Goal: Task Accomplishment & Management: Manage account settings

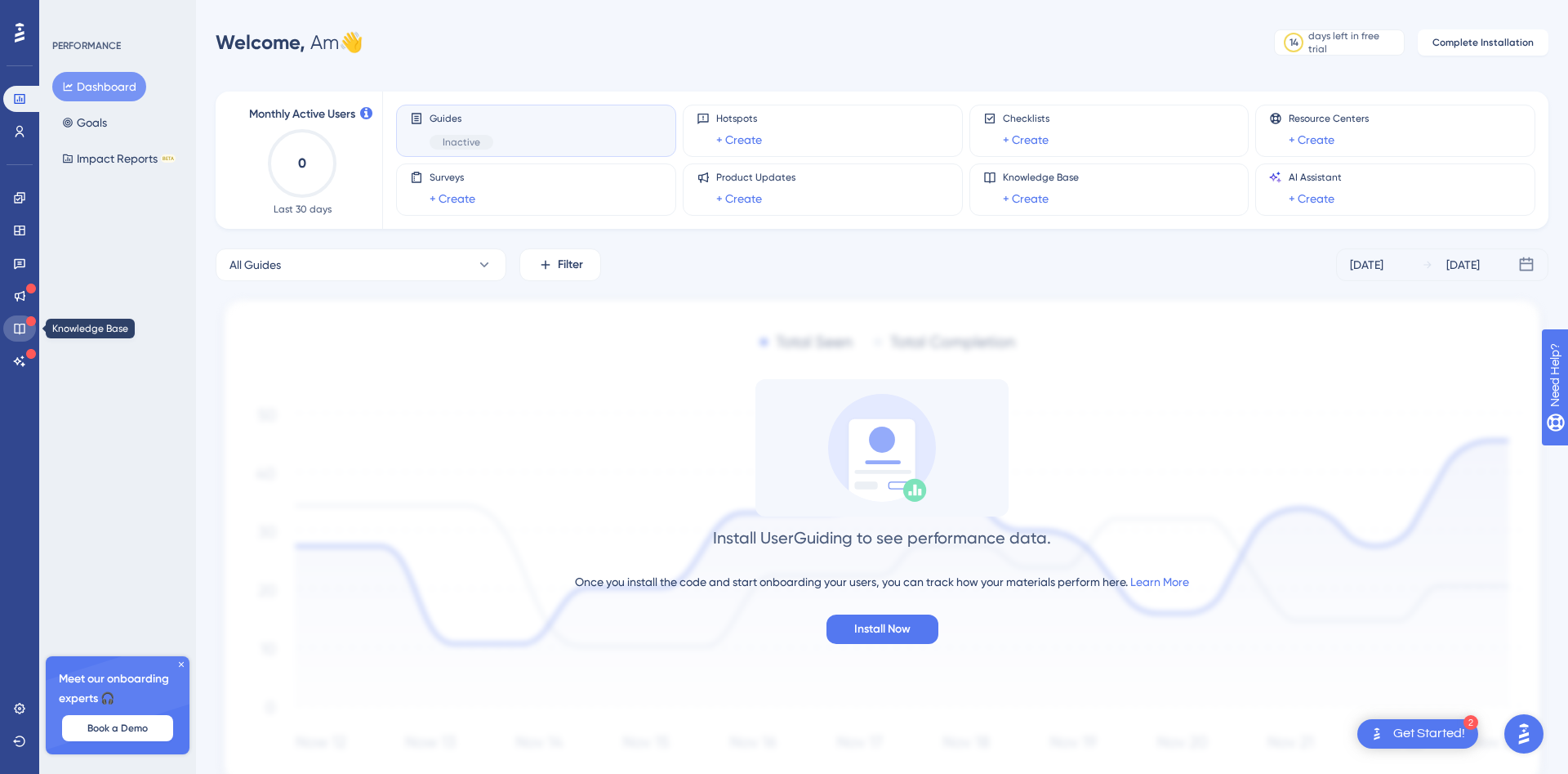
click at [17, 325] on icon at bounding box center [19, 328] width 13 height 13
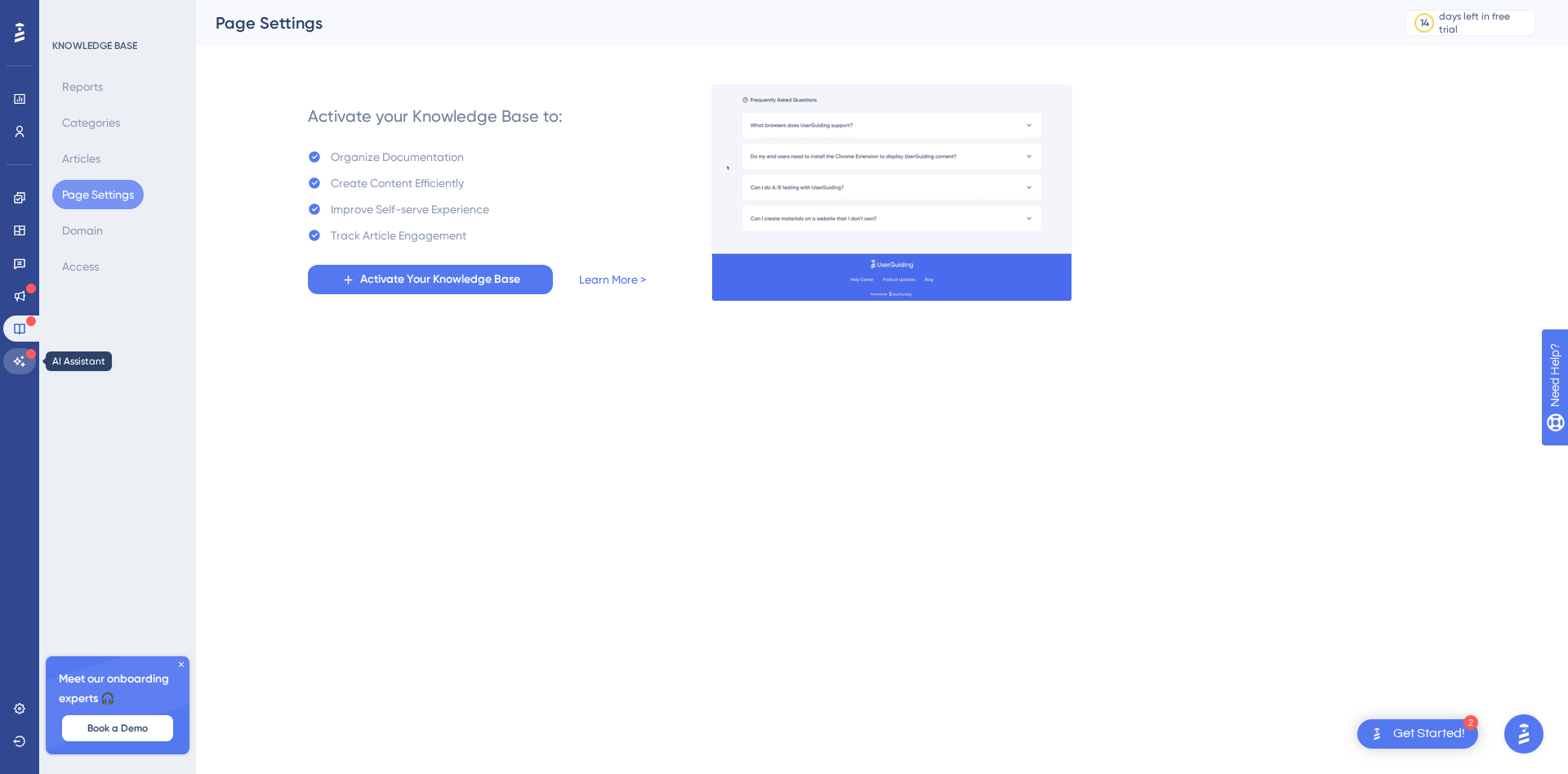
click at [17, 366] on icon at bounding box center [19, 361] width 13 height 13
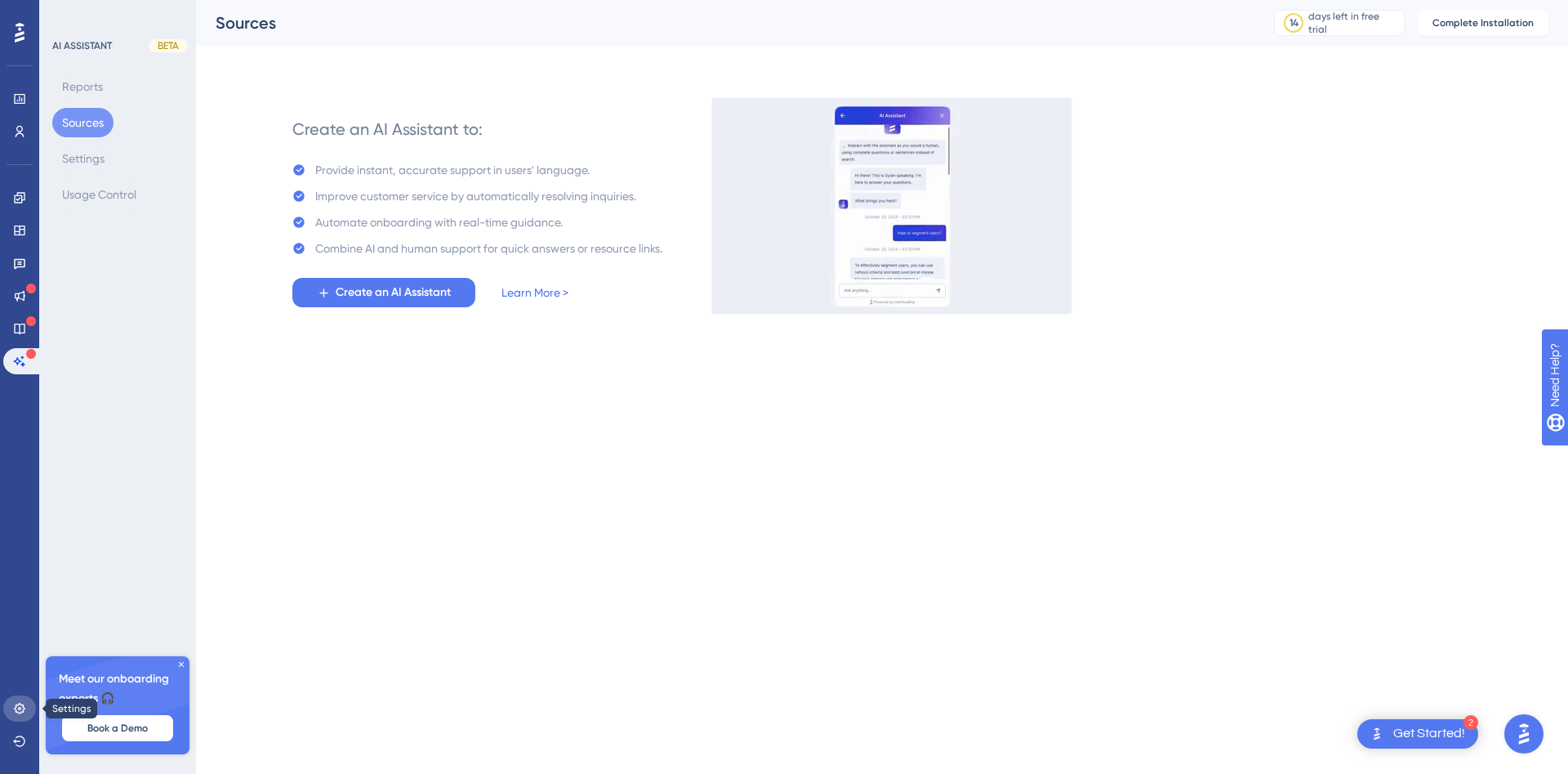
click at [17, 709] on icon at bounding box center [19, 708] width 13 height 13
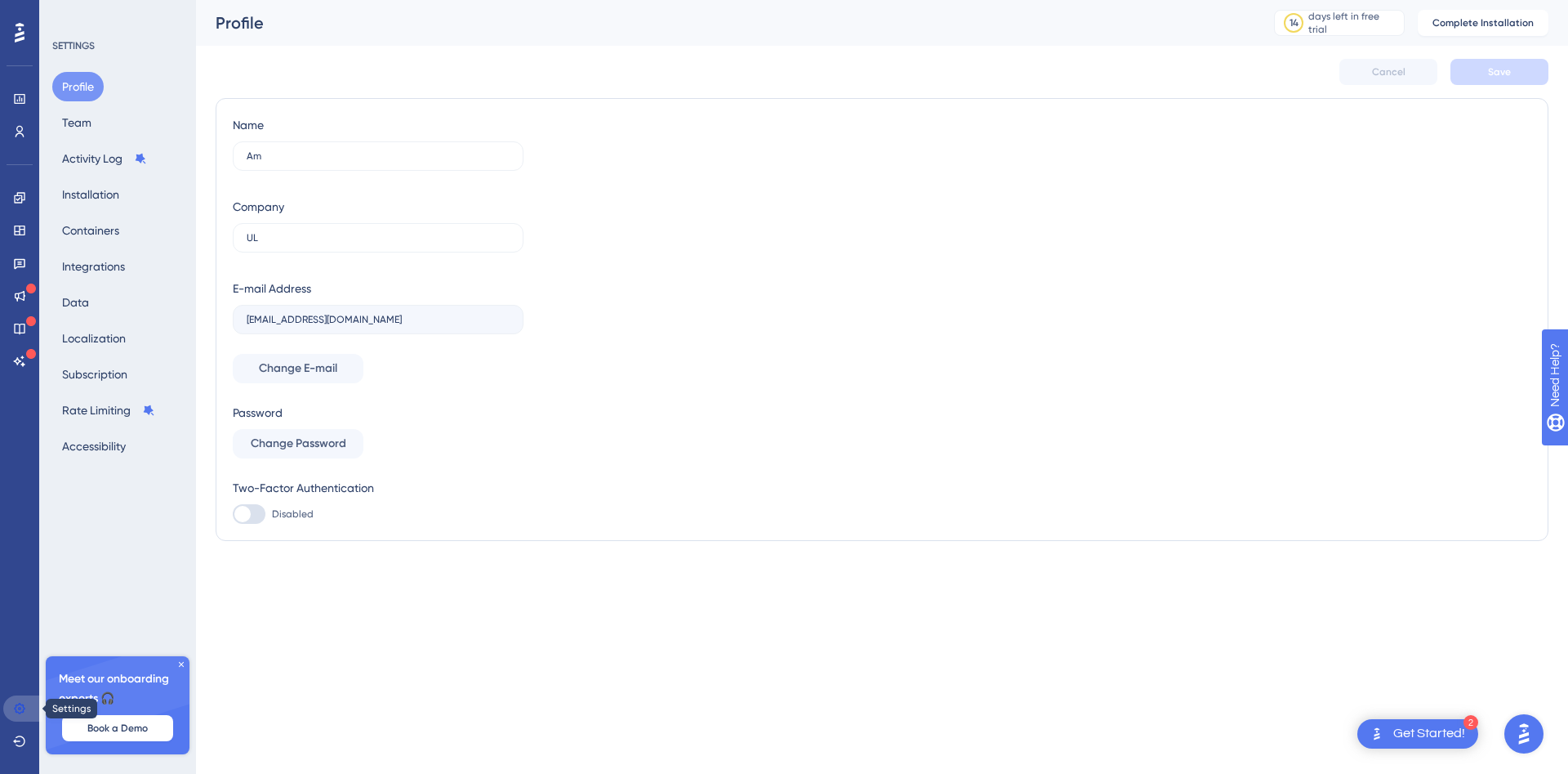
click at [17, 709] on icon at bounding box center [19, 708] width 13 height 13
click at [101, 453] on button "Accessibility" at bounding box center [93, 446] width 83 height 29
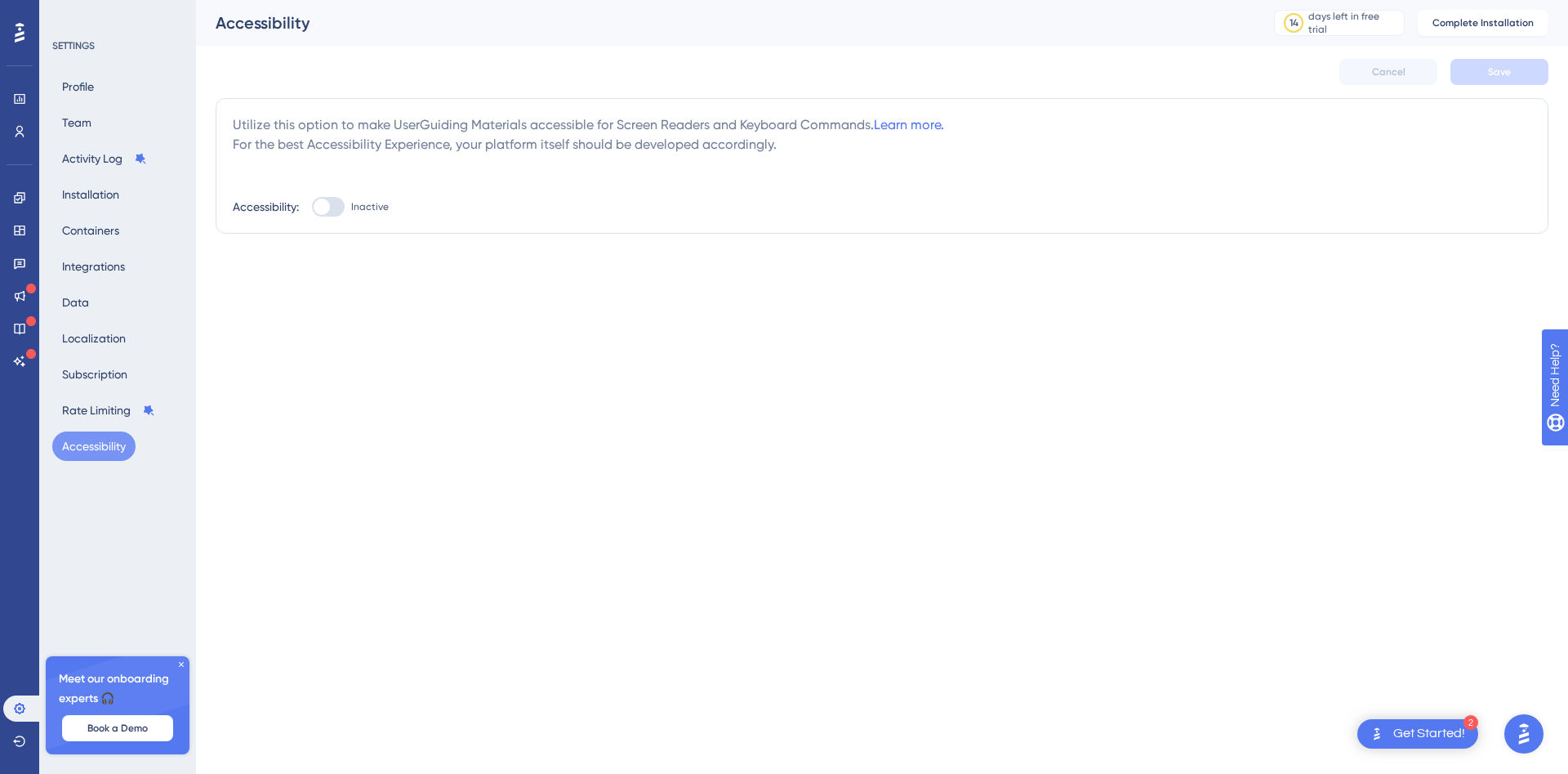
click at [341, 205] on div at bounding box center [328, 207] width 33 height 20
click at [312, 207] on input "Inactive" at bounding box center [311, 207] width 1 height 1
checkbox input "true"
click at [1502, 69] on span "Save" at bounding box center [1499, 71] width 23 height 13
click at [81, 87] on button "Profile" at bounding box center [78, 87] width 51 height 29
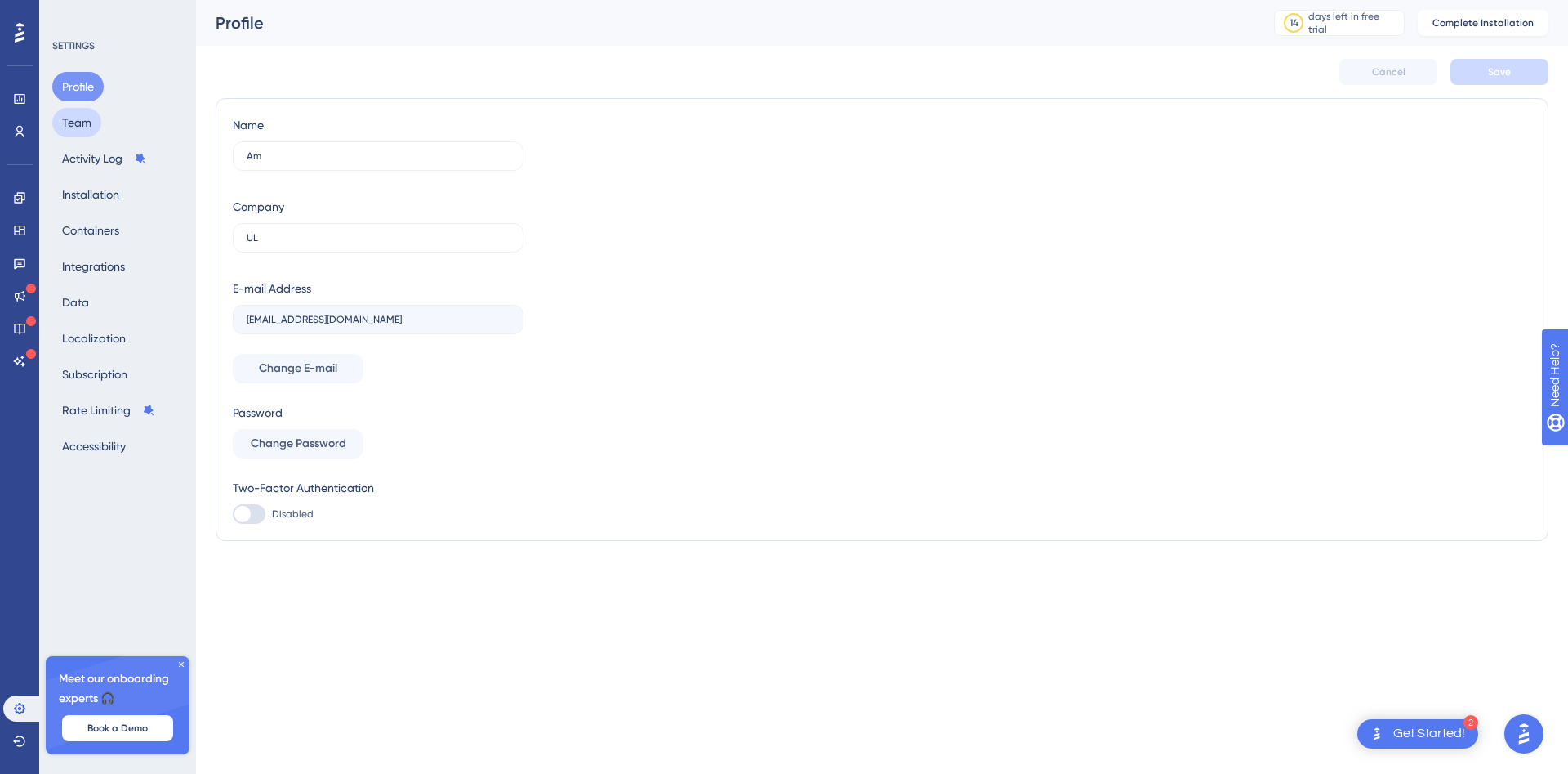
click at [81, 124] on button "Team" at bounding box center [76, 123] width 49 height 29
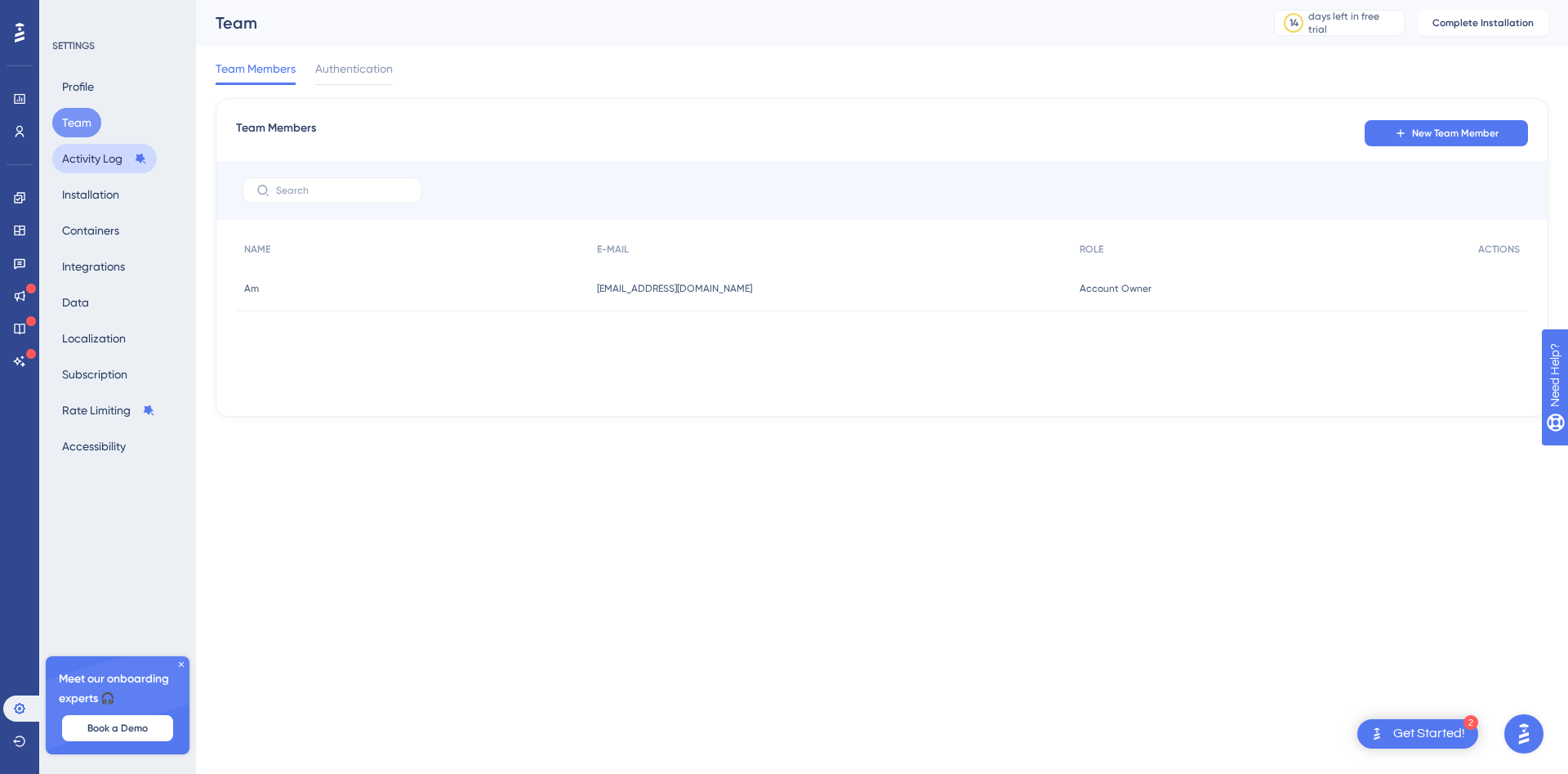
click at [87, 158] on button "Activity Log" at bounding box center [105, 159] width 105 height 29
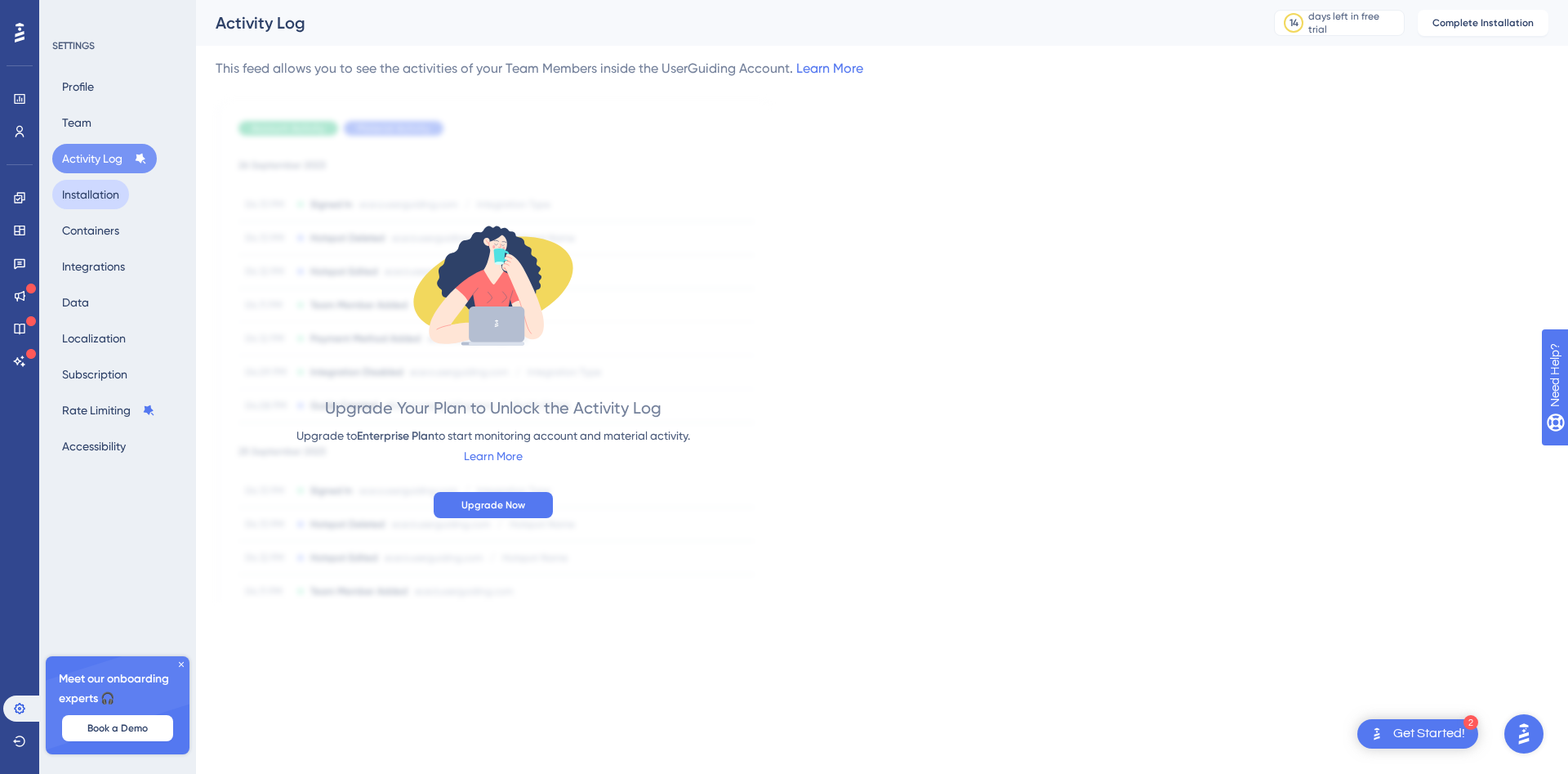
click at [97, 201] on button "Installation" at bounding box center [91, 195] width 77 height 29
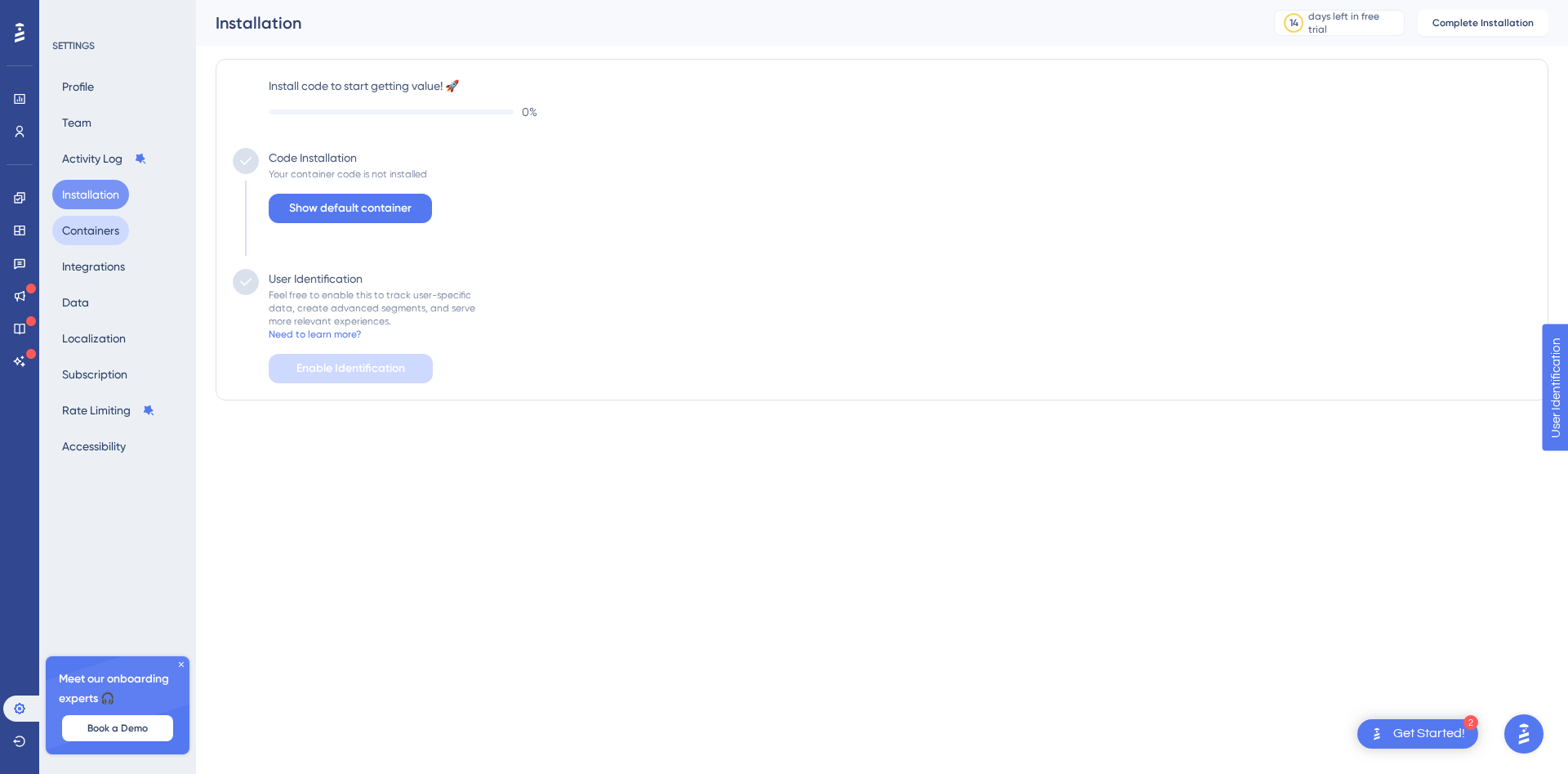
click at [98, 231] on button "Containers" at bounding box center [91, 231] width 77 height 29
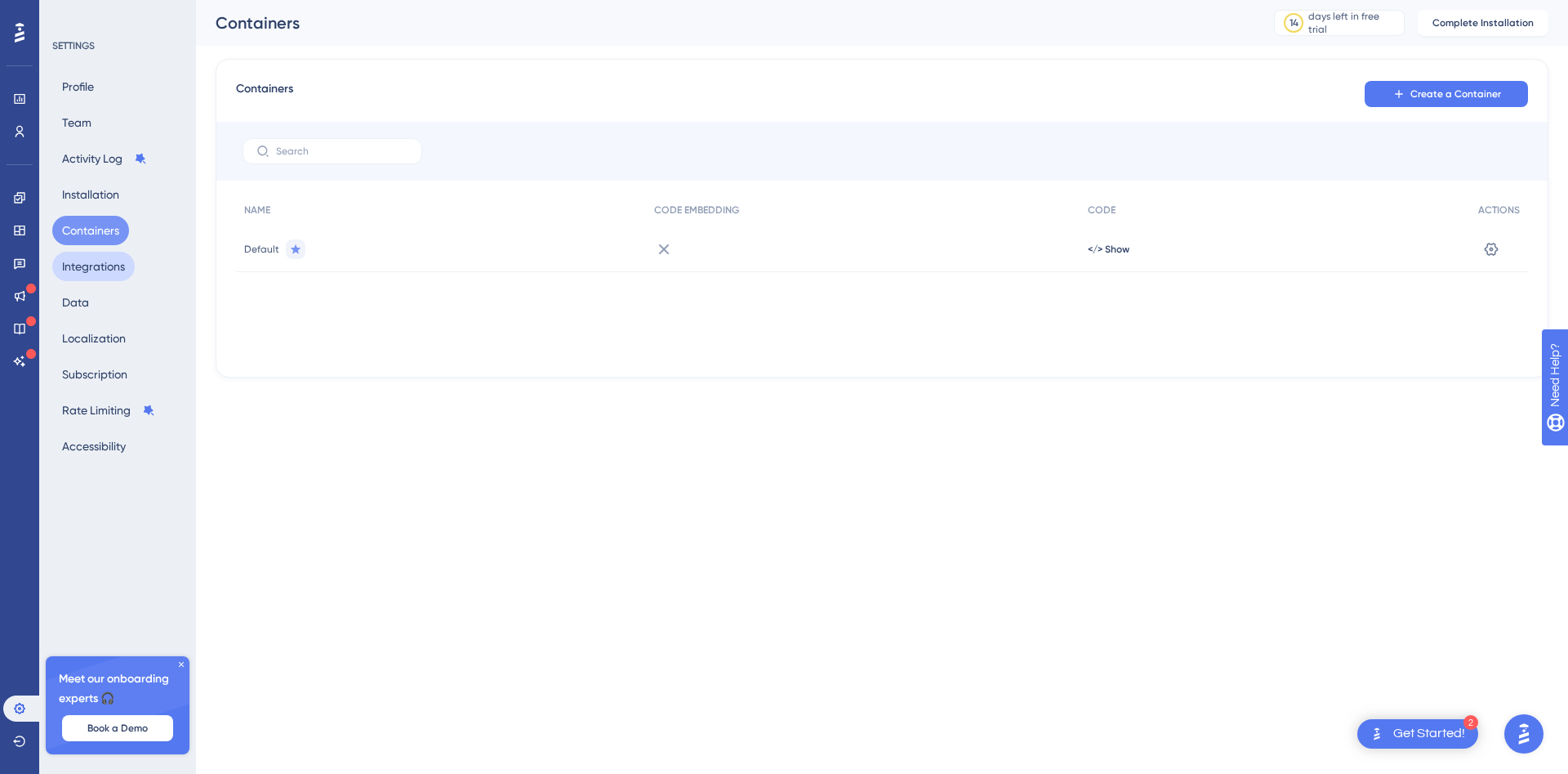
click at [108, 267] on button "Integrations" at bounding box center [93, 267] width 82 height 29
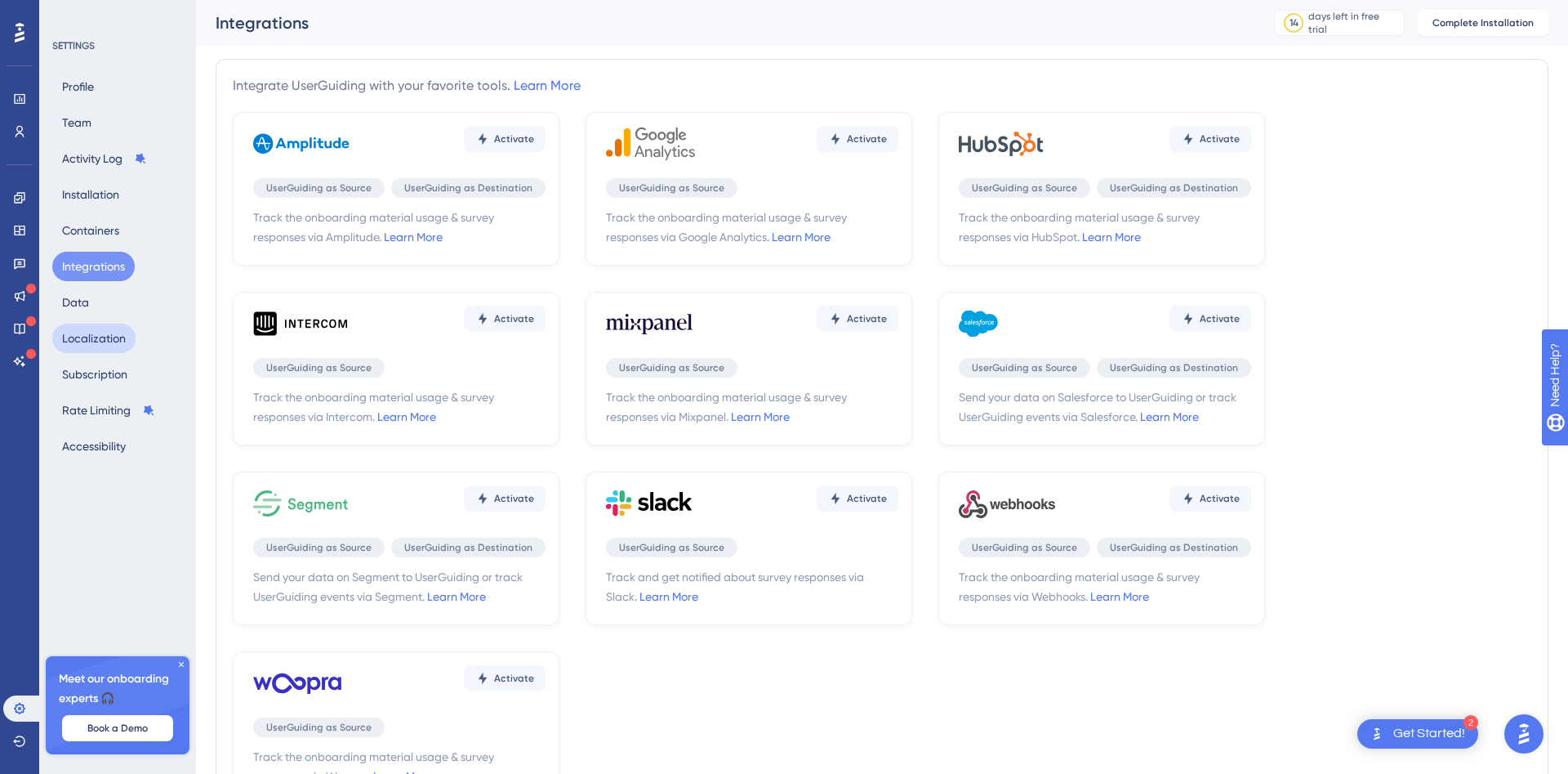
click at [109, 345] on button "Localization" at bounding box center [93, 339] width 83 height 29
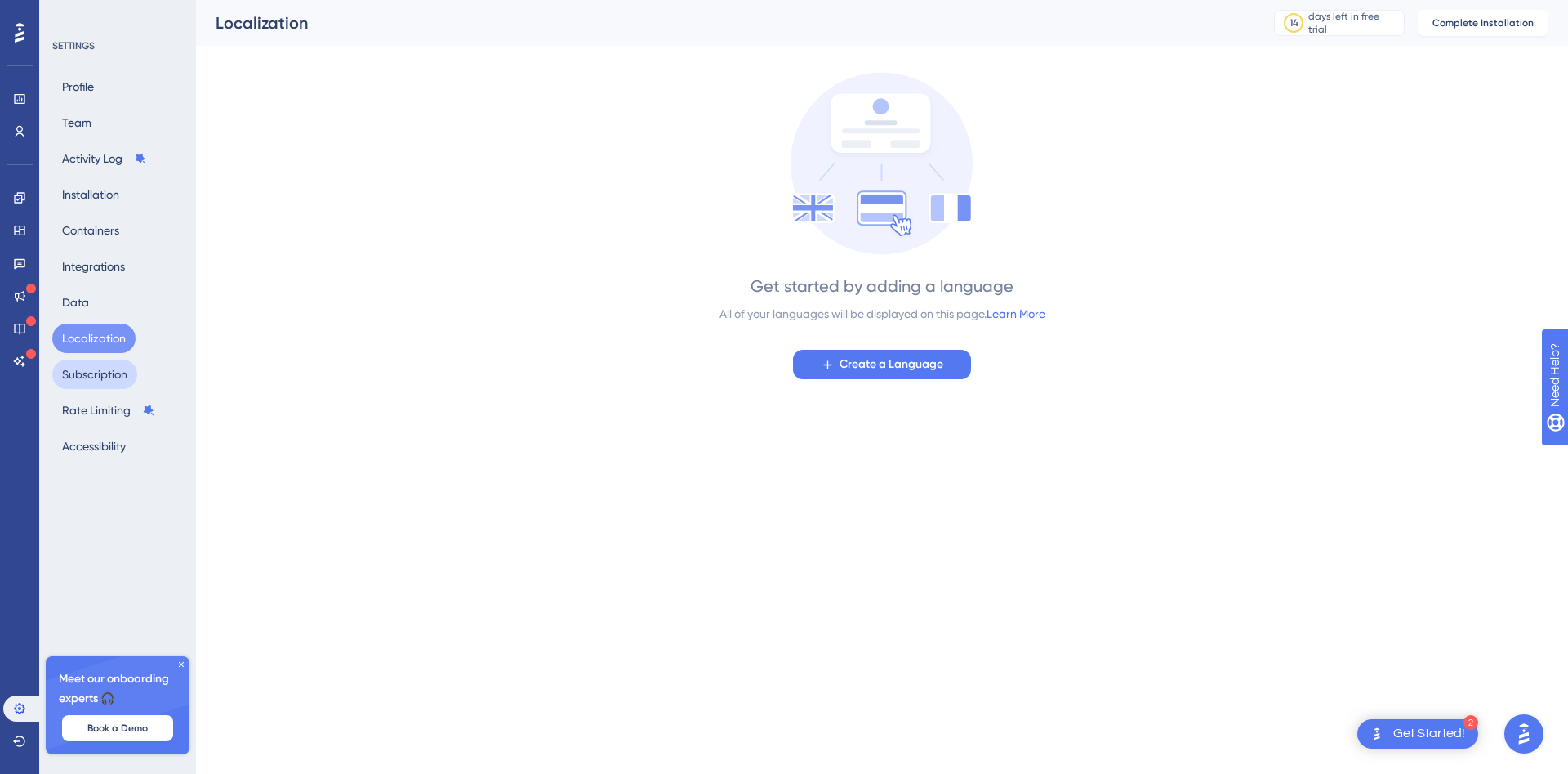
click at [117, 376] on button "Subscription" at bounding box center [94, 374] width 85 height 29
